Goal: Task Accomplishment & Management: Complete application form

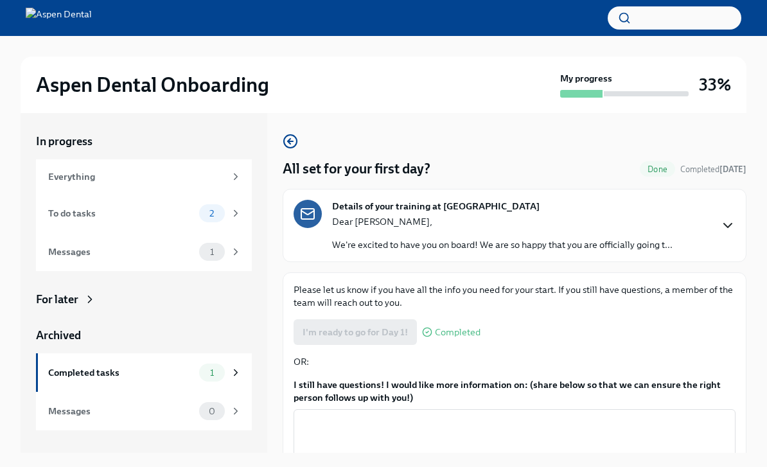
click at [731, 218] on icon "button" at bounding box center [727, 225] width 15 height 15
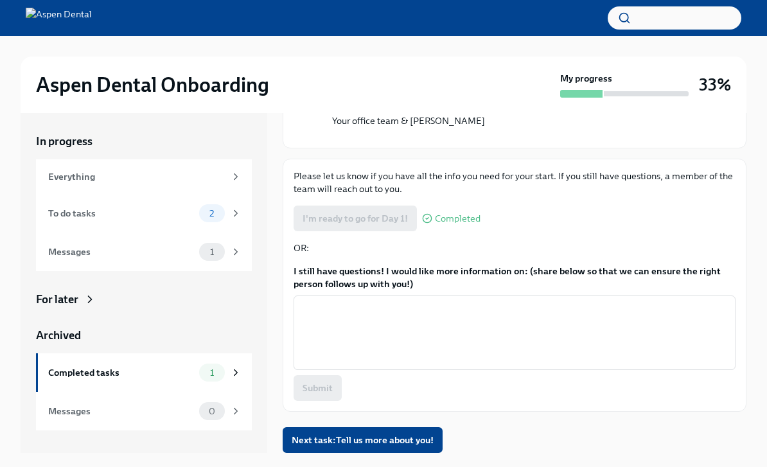
scroll to position [1102, 0]
click at [497, 138] on button "Zoom image" at bounding box center [523, 138] width 383 height 0
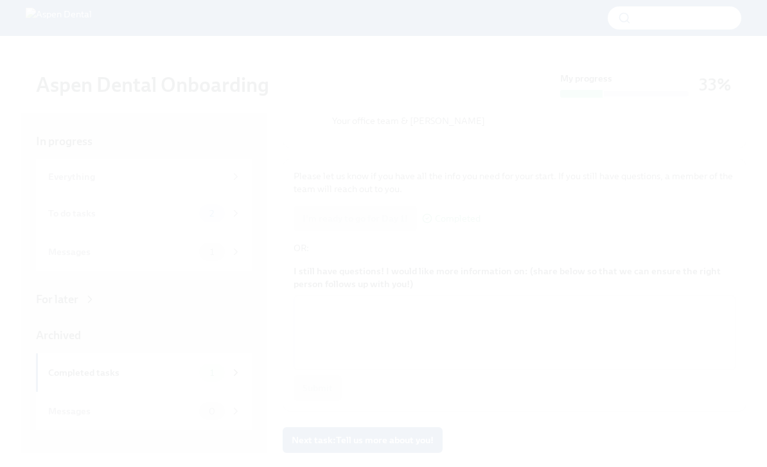
click at [695, 193] on button "Unzoom image" at bounding box center [383, 233] width 767 height 467
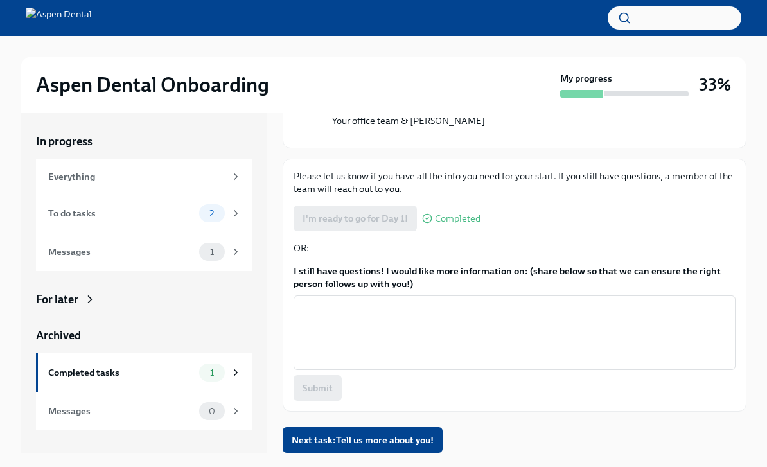
scroll to position [1154, 0]
click at [138, 215] on div "To do tasks" at bounding box center [121, 213] width 146 height 14
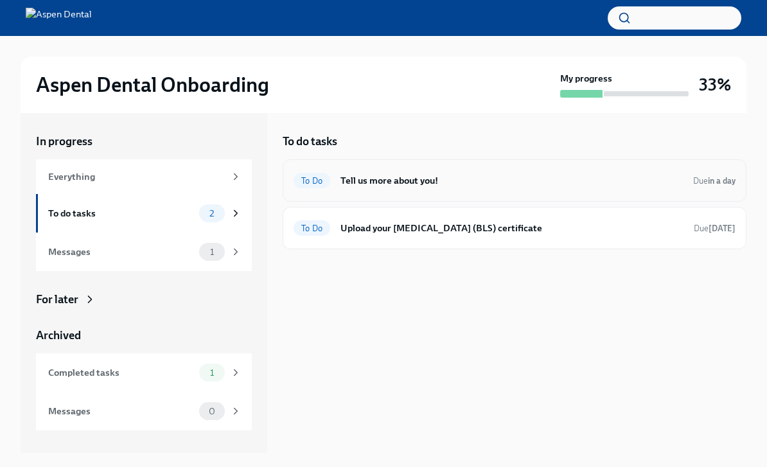
click at [470, 183] on h6 "Tell us more about you!" at bounding box center [512, 181] width 343 height 14
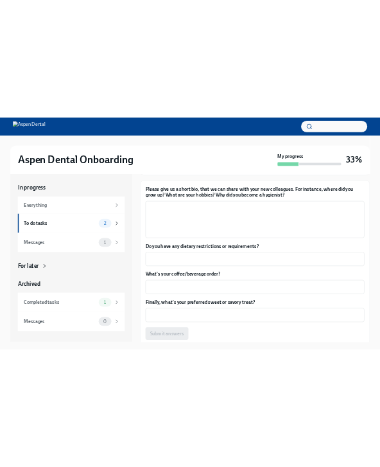
scroll to position [147, 0]
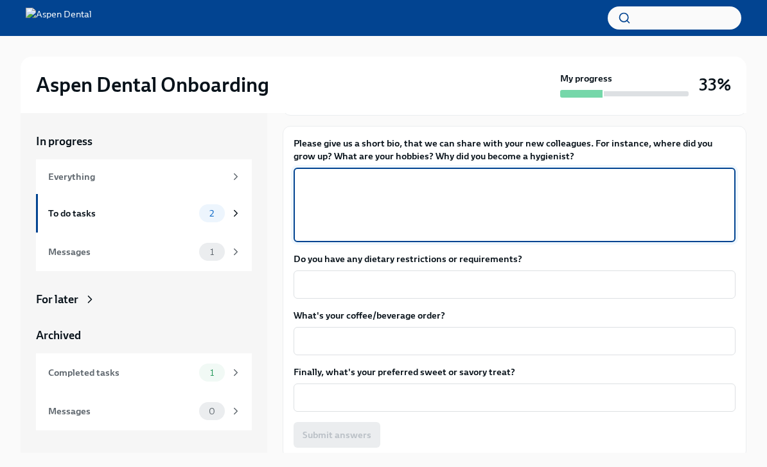
click at [431, 190] on textarea "Please give us a short bio, that we can share with your new colleagues. For ins…" at bounding box center [514, 205] width 427 height 62
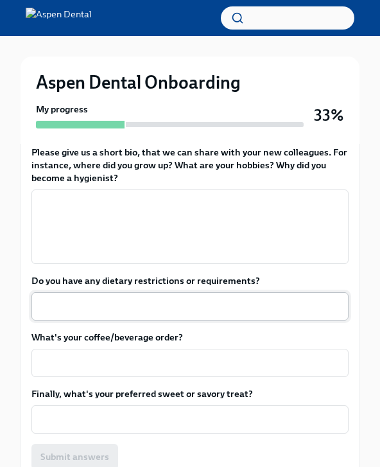
scroll to position [264, 0]
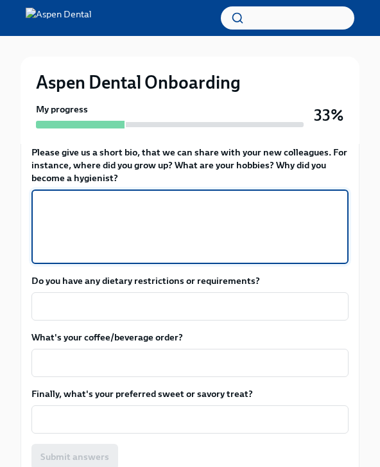
click at [107, 227] on textarea "Please give us a short bio, that we can share with your new colleagues. For ins…" at bounding box center [190, 227] width 302 height 62
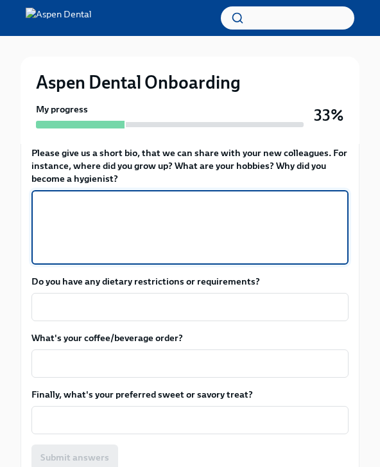
paste textarea "Hi! I grew up in [GEOGRAPHIC_DATA], [US_STATE], and moved to [US_STATE] in [DAT…"
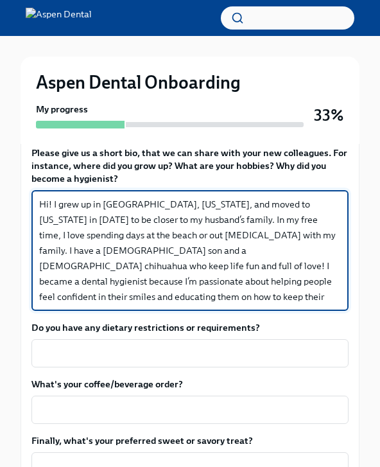
click at [79, 235] on textarea "Hi! I grew up in [GEOGRAPHIC_DATA], [US_STATE], and moved to [US_STATE] in [DAT…" at bounding box center [190, 251] width 302 height 108
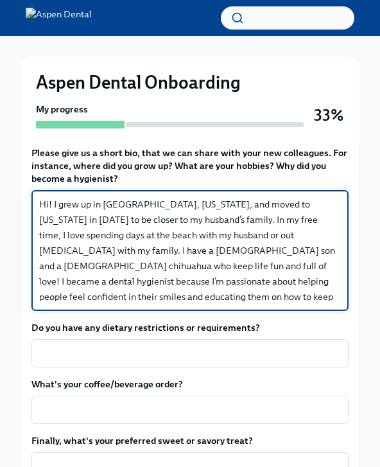
click at [90, 247] on textarea "Hi! I grew up in [GEOGRAPHIC_DATA], [US_STATE], and moved to [US_STATE] in [DAT…" at bounding box center [190, 251] width 302 height 108
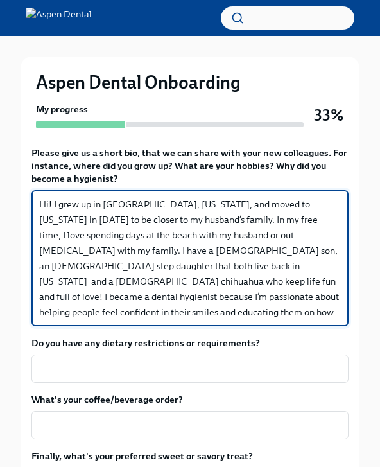
click at [105, 248] on textarea "Hi! I grew up in [GEOGRAPHIC_DATA], [US_STATE], and moved to [US_STATE] in [DAT…" at bounding box center [190, 258] width 302 height 123
click at [193, 268] on textarea "Hi! I grew up in [GEOGRAPHIC_DATA], [US_STATE], and moved to [US_STATE] in [DAT…" at bounding box center [190, 258] width 302 height 123
click at [183, 261] on textarea "Hi! I grew up in [GEOGRAPHIC_DATA], [US_STATE], and moved to [US_STATE] in [DAT…" at bounding box center [190, 258] width 302 height 123
click at [228, 283] on textarea "Hi! I grew up in [GEOGRAPHIC_DATA], [US_STATE], and moved to [US_STATE] in [DAT…" at bounding box center [190, 258] width 302 height 123
click at [195, 264] on textarea "Hi! I grew up in [GEOGRAPHIC_DATA], [US_STATE], and moved to [US_STATE] in [DAT…" at bounding box center [190, 258] width 302 height 123
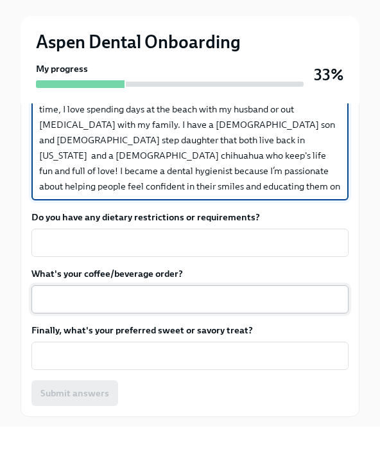
scroll to position [349, 0]
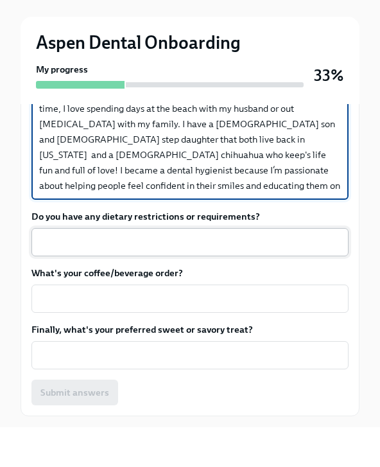
type textarea "Hi! I grew up in [GEOGRAPHIC_DATA], [US_STATE], and moved to [US_STATE] in [DAT…"
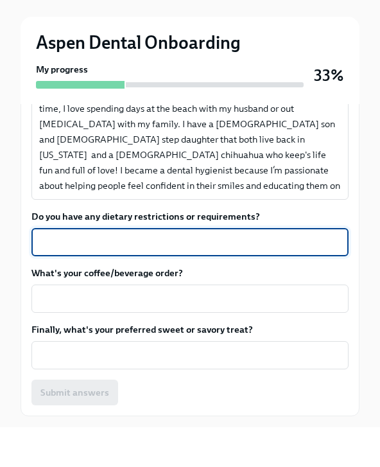
click at [209, 275] on textarea "Do you have any dietary restrictions or requirements?" at bounding box center [190, 282] width 302 height 15
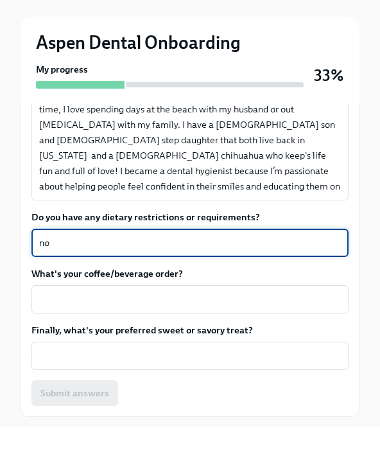
type textarea "n"
type textarea "No restrictions"
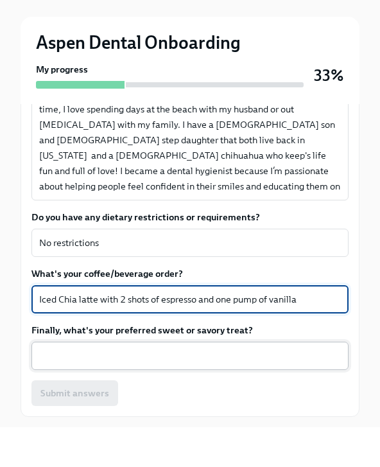
type textarea "Iced Chia latte with 2 shots of espresso and one pump of vanilla"
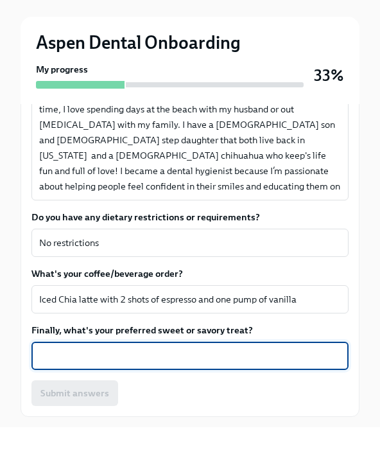
click at [60, 388] on textarea "Finally, what's your preferred sweet or savory treat?" at bounding box center [190, 395] width 302 height 15
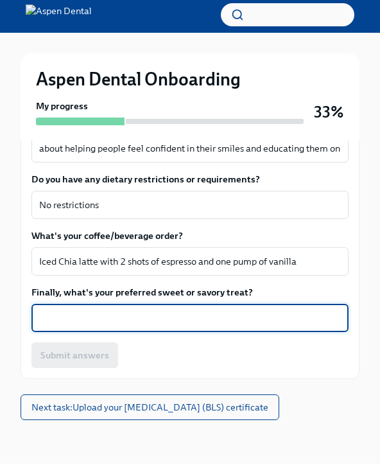
scroll to position [426, 0]
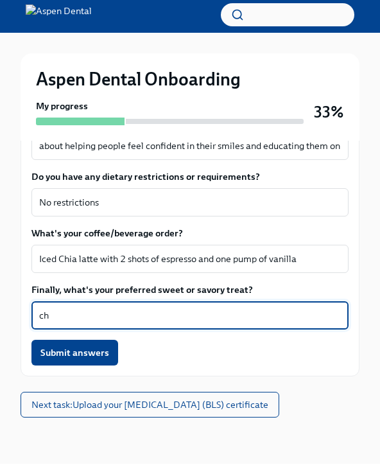
type textarea "c"
type textarea "Cheesecake"
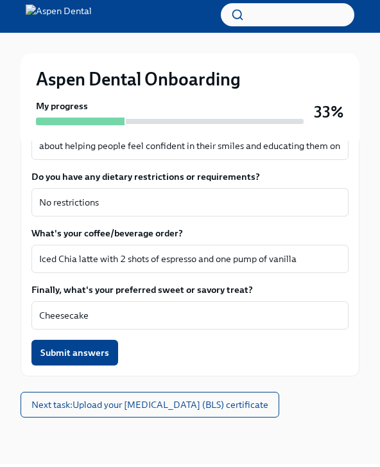
click at [74, 356] on span "Submit answers" at bounding box center [74, 356] width 69 height 13
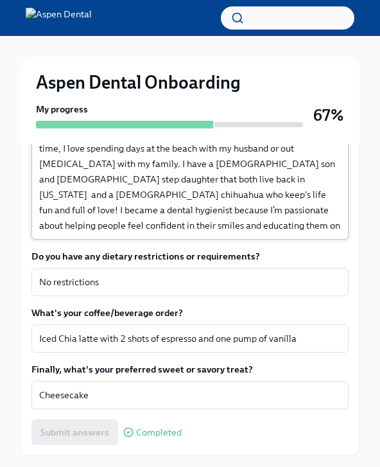
scroll to position [385, 0]
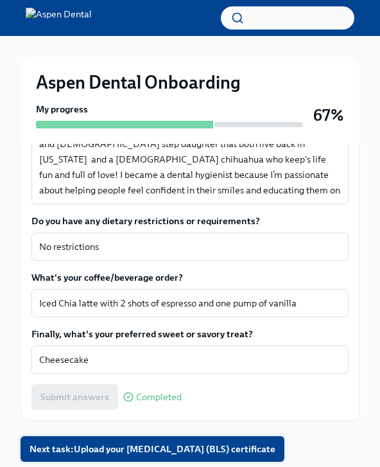
click at [176, 452] on span "Next task : Upload your [MEDICAL_DATA] (BLS) certificate" at bounding box center [153, 449] width 246 height 13
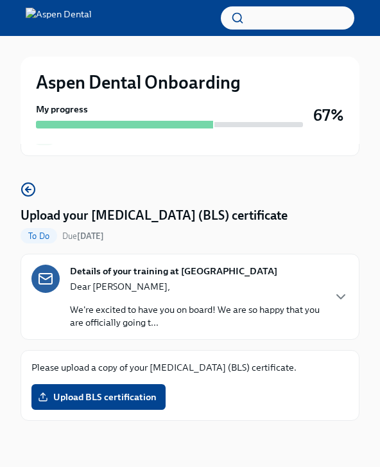
scroll to position [7, 0]
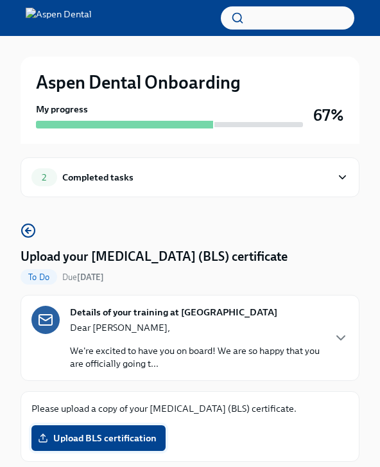
click at [116, 435] on span "Upload BLS certification" at bounding box center [98, 438] width 116 height 13
click at [0, 0] on input "Upload BLS certification" at bounding box center [0, 0] width 0 height 0
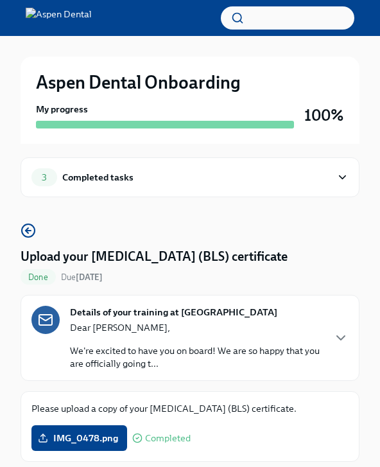
click at [341, 176] on icon at bounding box center [343, 177] width 12 height 13
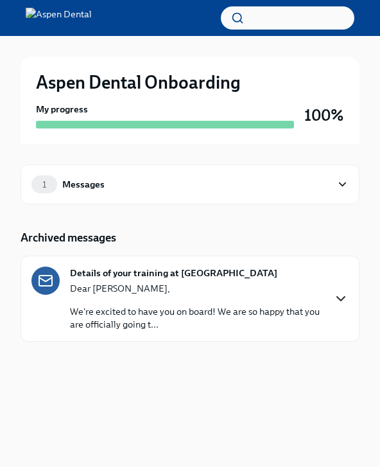
click at [338, 294] on icon "button" at bounding box center [341, 298] width 15 height 15
